Goal: Task Accomplishment & Management: Use online tool/utility

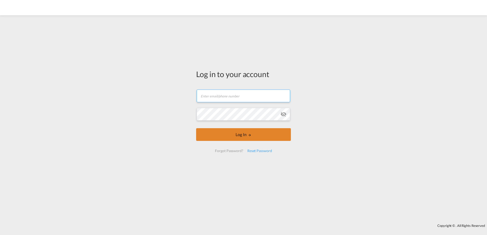
type input "[EMAIL_ADDRESS][DOMAIN_NAME]"
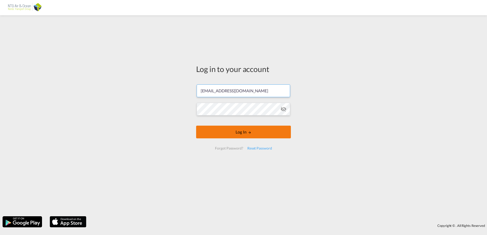
click at [246, 136] on button "Log In" at bounding box center [243, 132] width 95 height 13
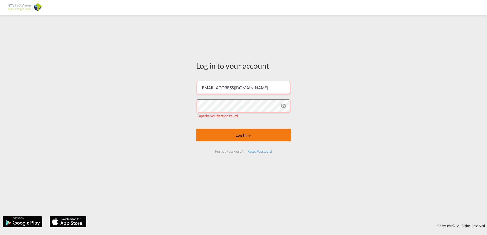
click at [238, 135] on button "Log In" at bounding box center [243, 135] width 95 height 13
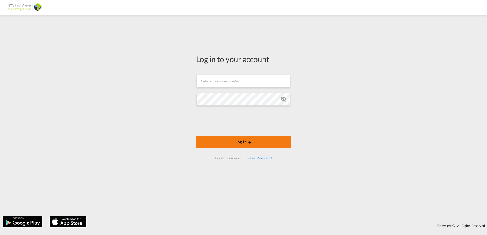
type input "[EMAIL_ADDRESS][DOMAIN_NAME]"
click at [232, 141] on button "Log In" at bounding box center [243, 142] width 95 height 13
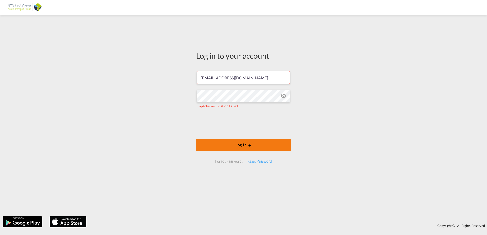
click at [241, 143] on button "Log In" at bounding box center [243, 145] width 95 height 13
